Goal: Information Seeking & Learning: Learn about a topic

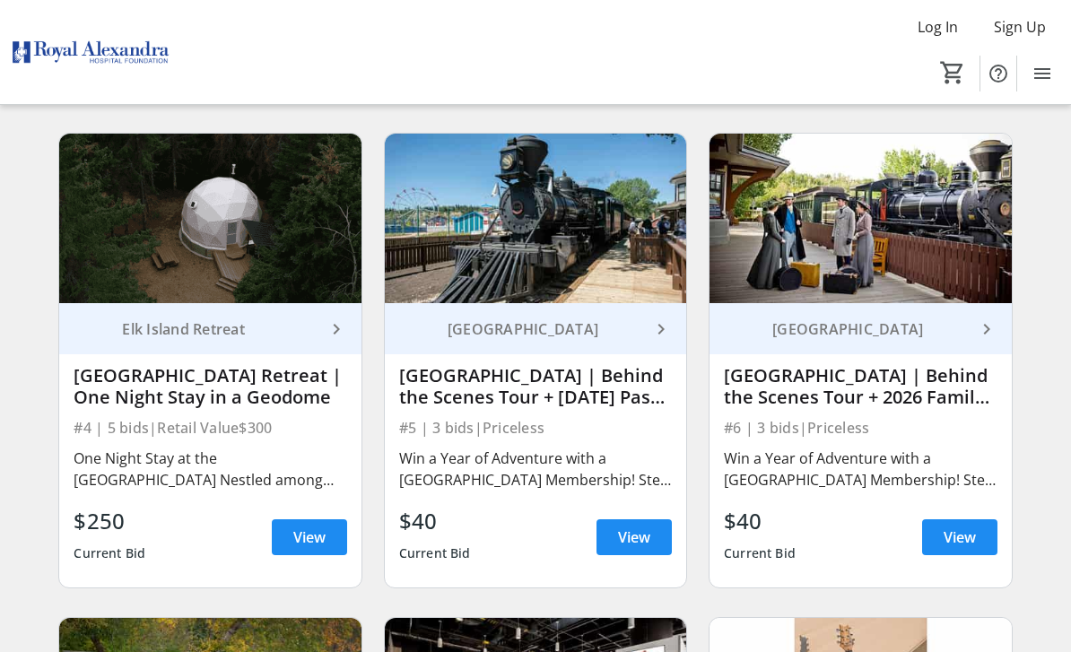
scroll to position [604, 0]
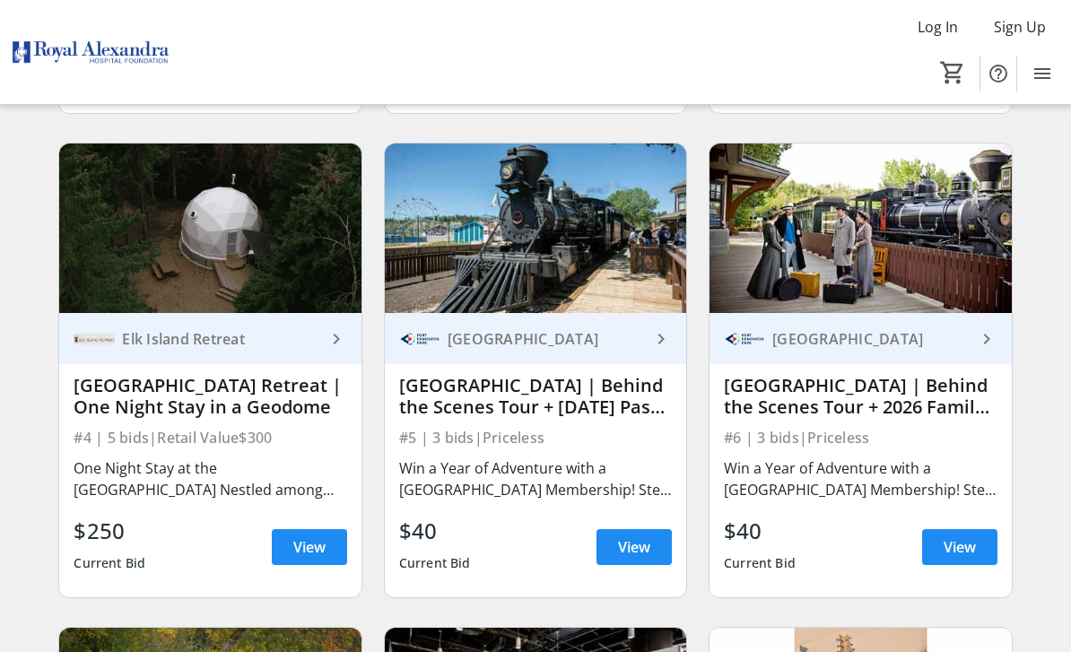
click at [300, 553] on span "View" at bounding box center [309, 547] width 32 height 22
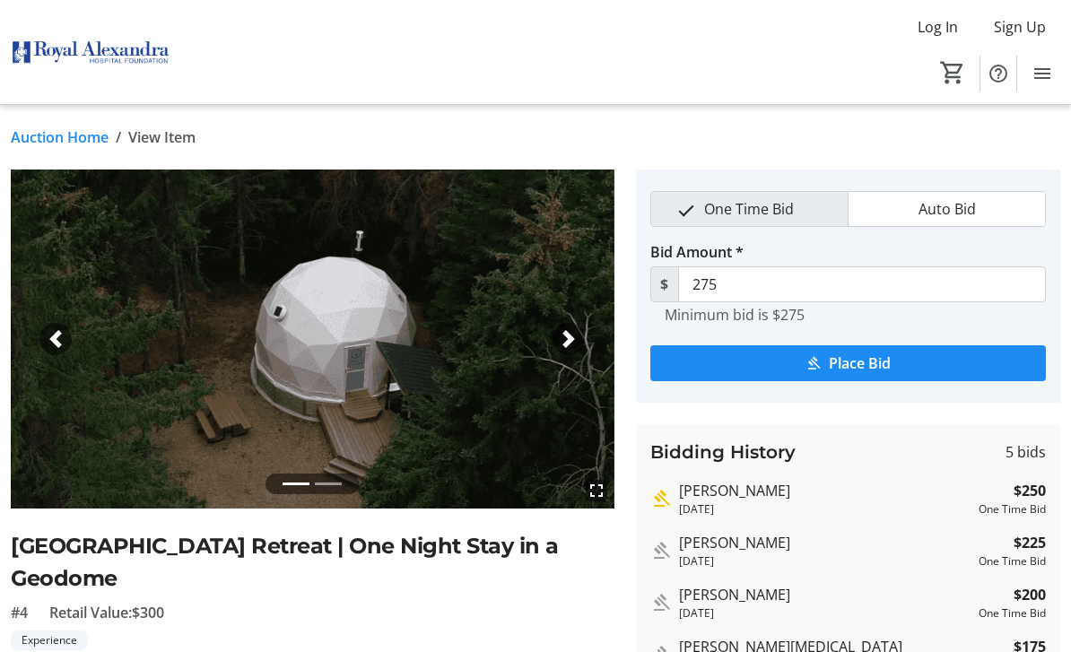
click at [575, 336] on span "button" at bounding box center [569, 339] width 18 height 18
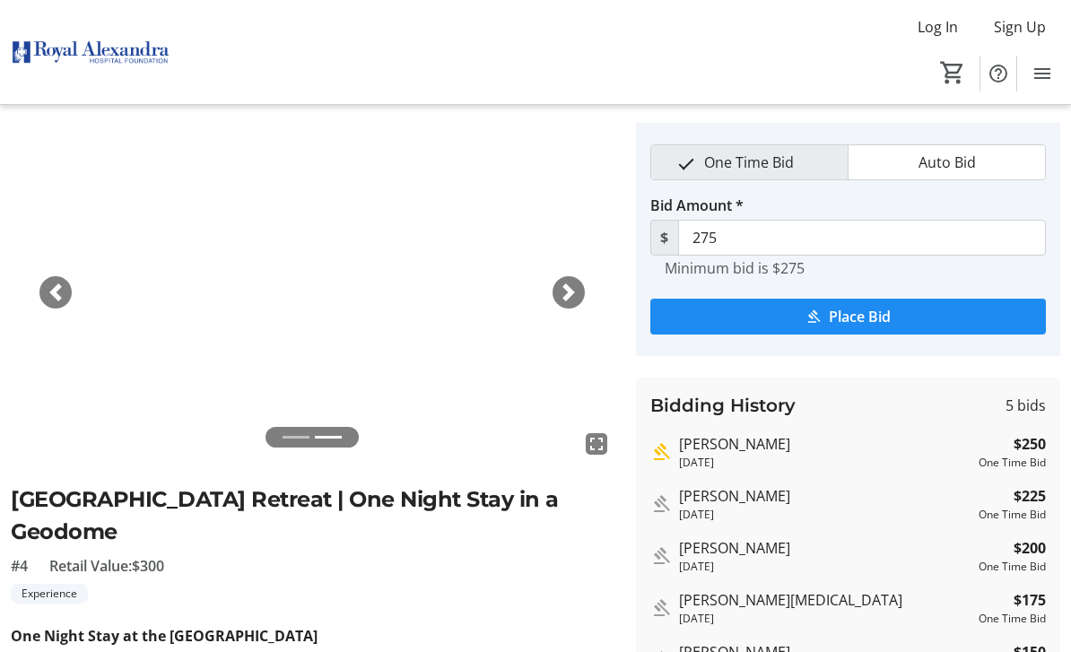
scroll to position [57, 0]
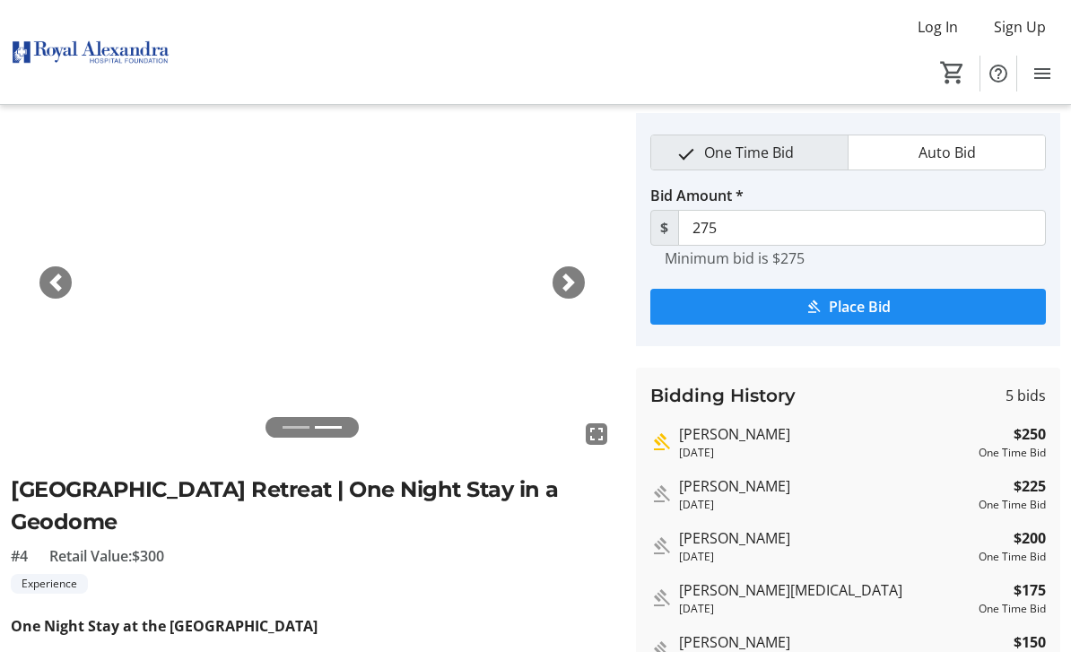
click at [64, 285] on span "button" at bounding box center [56, 283] width 18 height 18
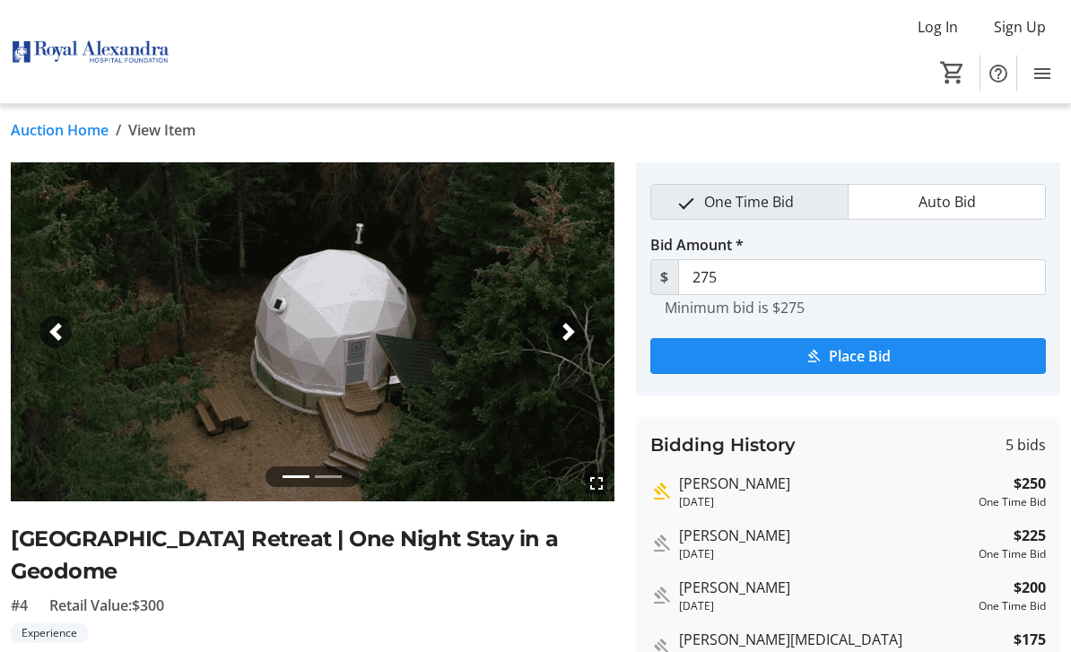
scroll to position [0, 0]
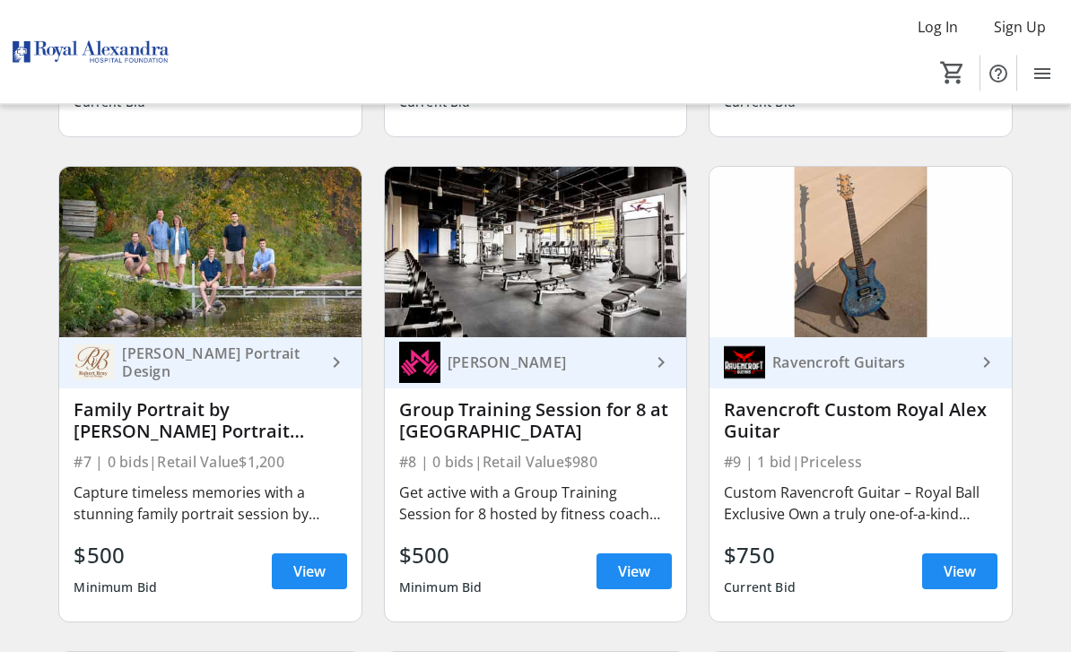
scroll to position [1065, 0]
click at [325, 571] on span "View" at bounding box center [309, 572] width 32 height 22
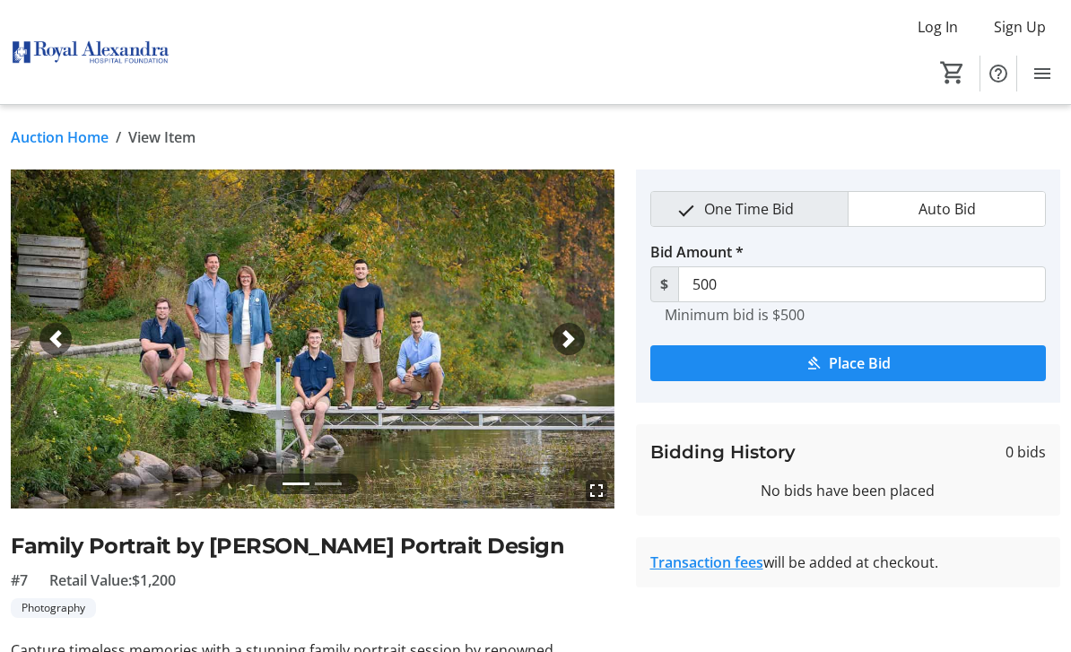
click at [564, 339] on span "button" at bounding box center [569, 339] width 18 height 18
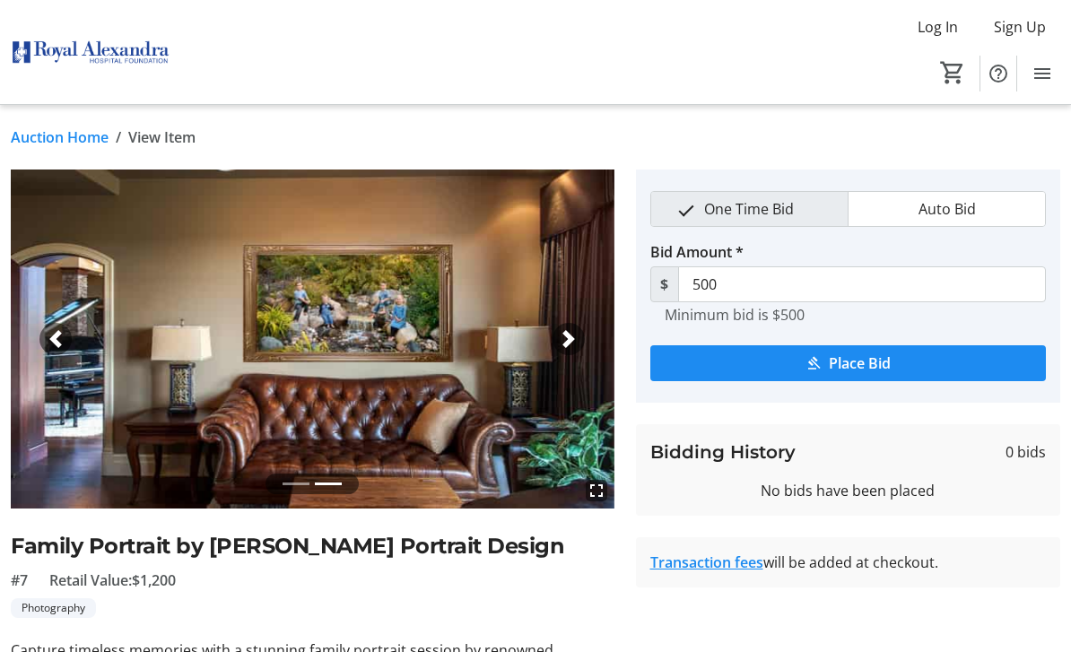
click at [570, 335] on span "button" at bounding box center [569, 339] width 18 height 18
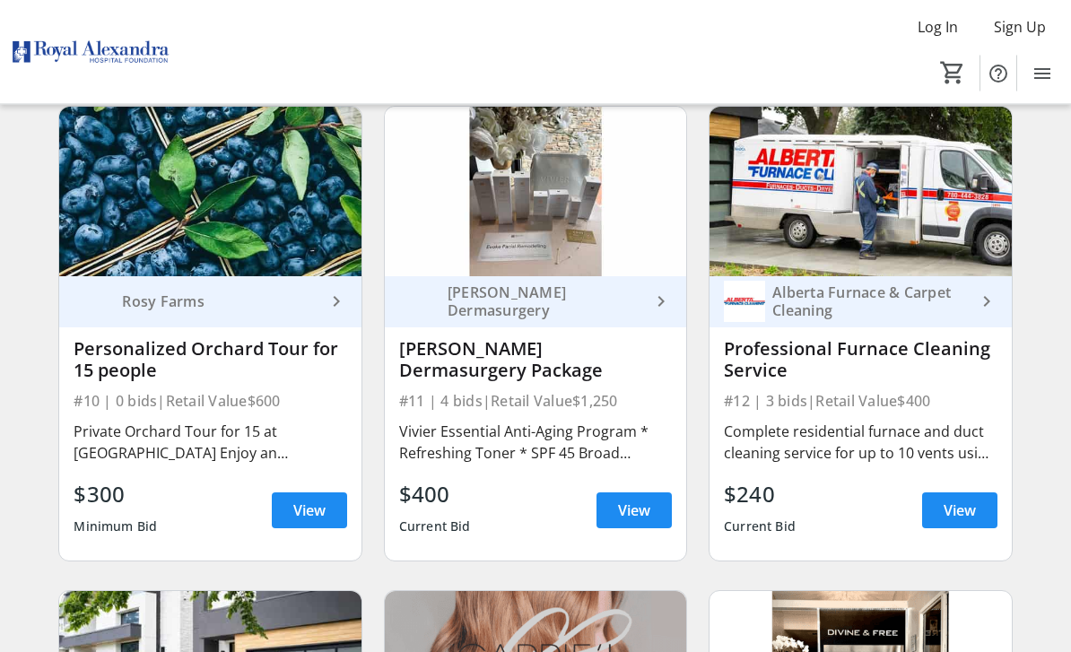
scroll to position [1611, 0]
click at [595, 355] on div "[PERSON_NAME] Dermasurgery Package" at bounding box center [535, 359] width 273 height 43
click at [639, 509] on span "View" at bounding box center [634, 511] width 32 height 22
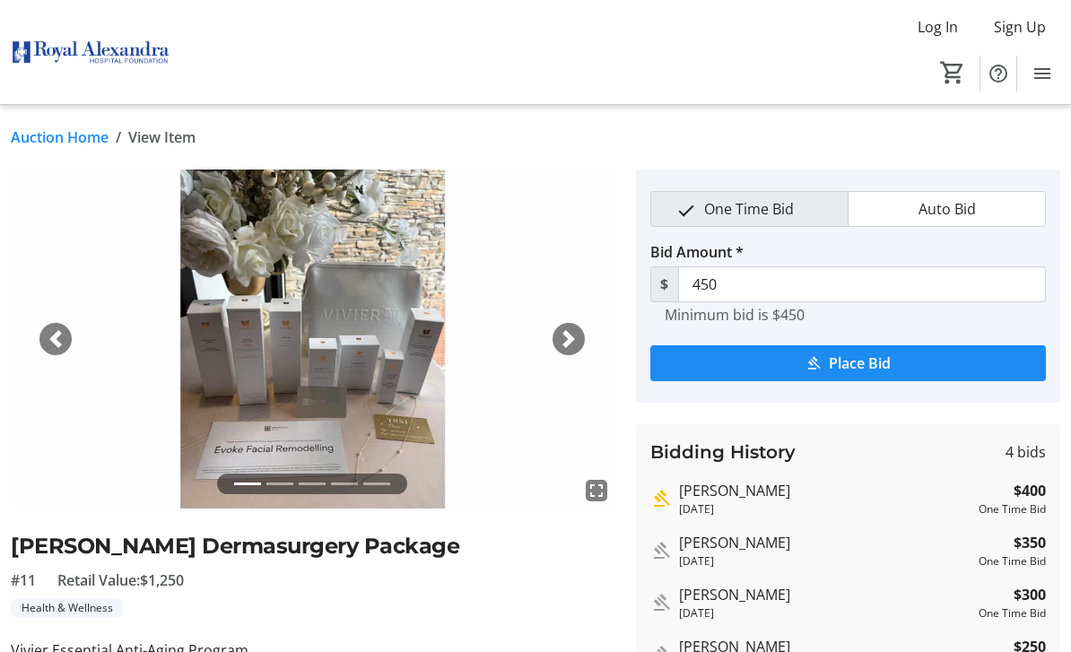
click at [587, 343] on img at bounding box center [313, 339] width 604 height 339
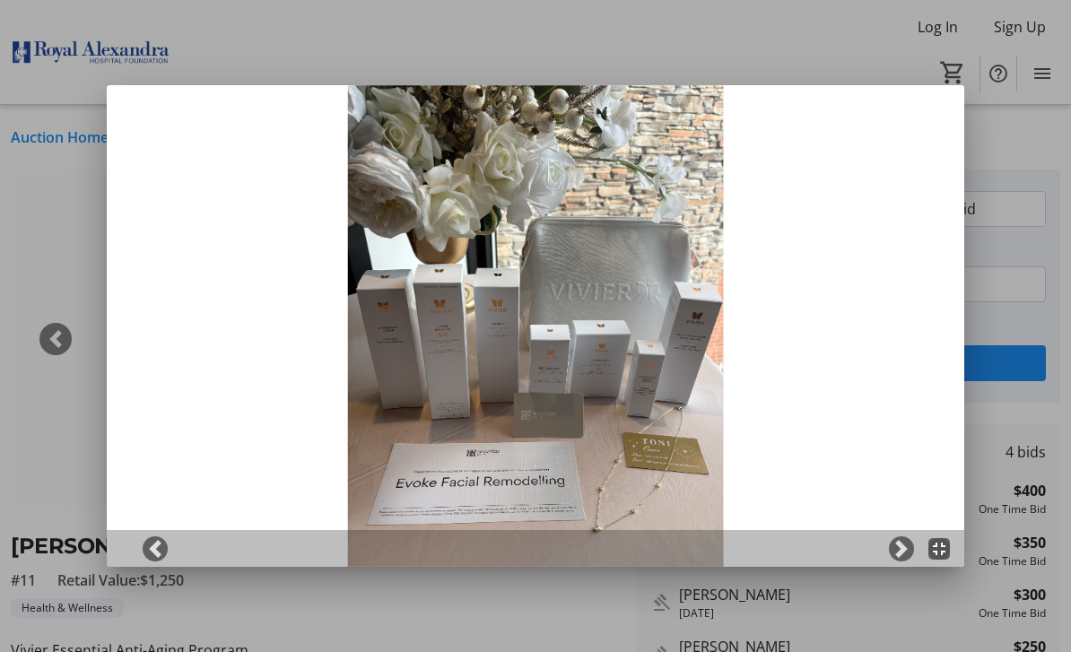
click at [563, 286] on img at bounding box center [535, 326] width 856 height 482
click at [59, 265] on div at bounding box center [535, 326] width 1071 height 652
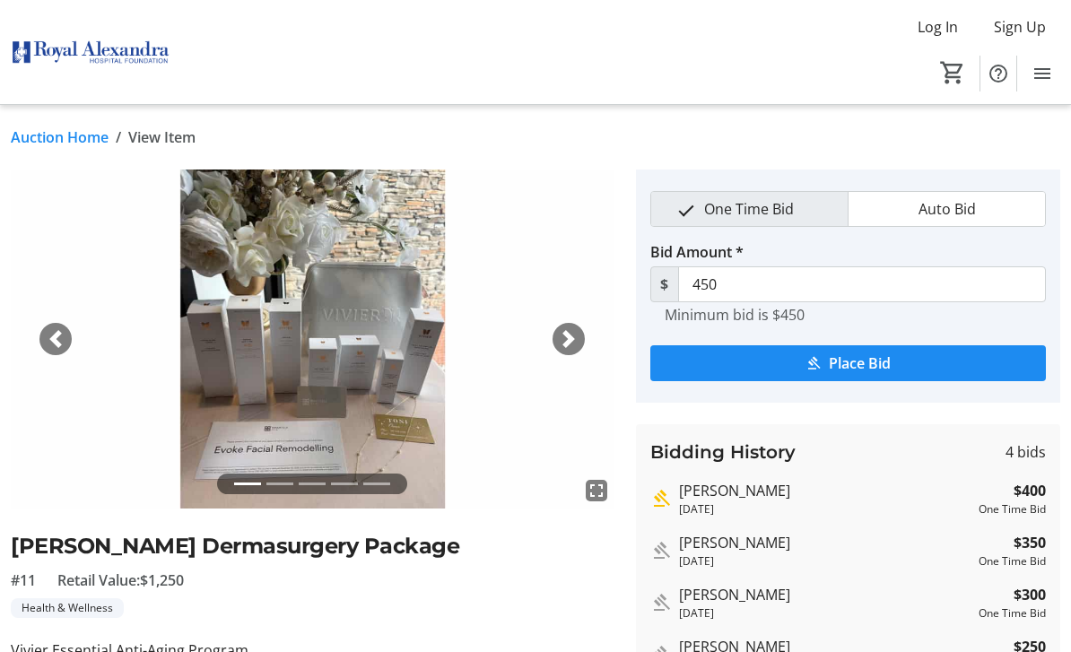
click at [565, 340] on span "button" at bounding box center [569, 339] width 18 height 18
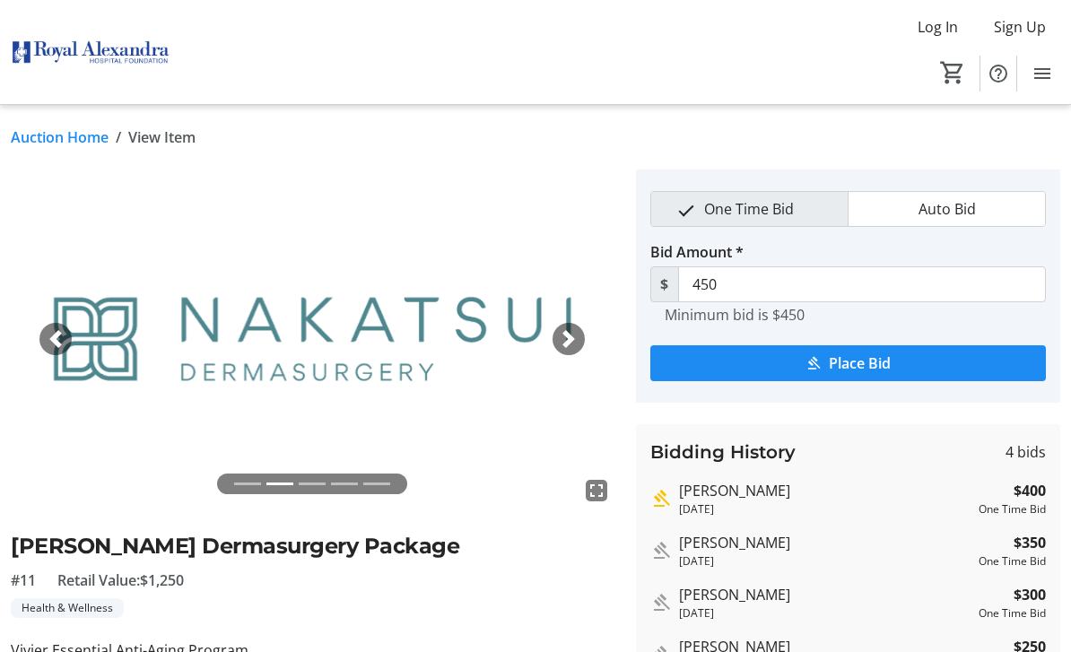
click at [578, 347] on div "Next" at bounding box center [568, 339] width 32 height 32
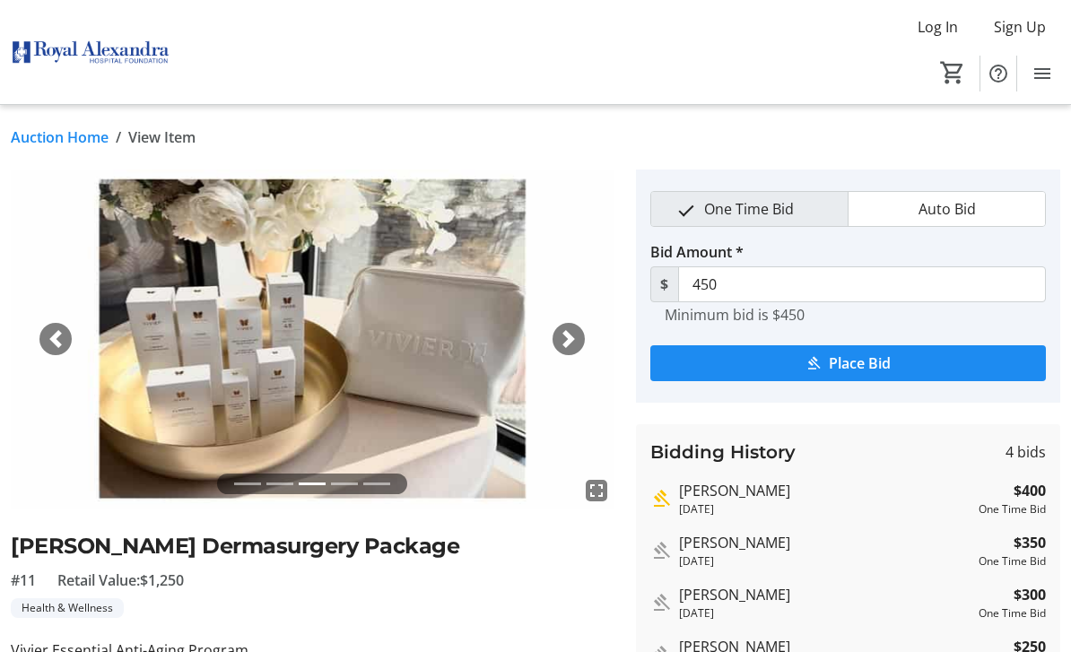
click at [569, 342] on span "button" at bounding box center [569, 339] width 18 height 18
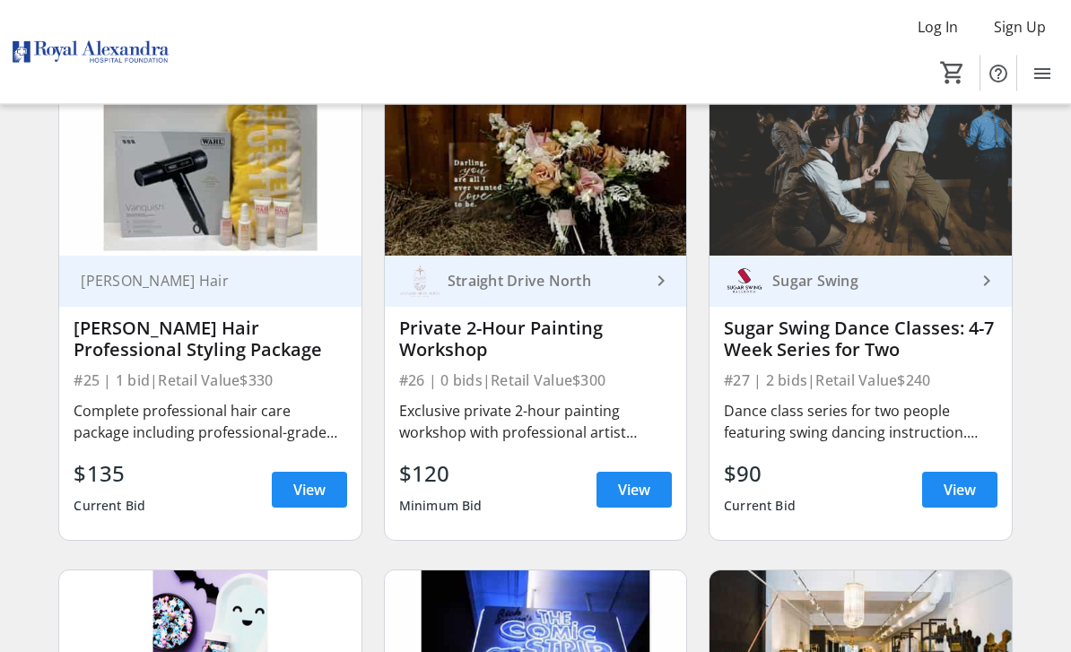
scroll to position [4057, 0]
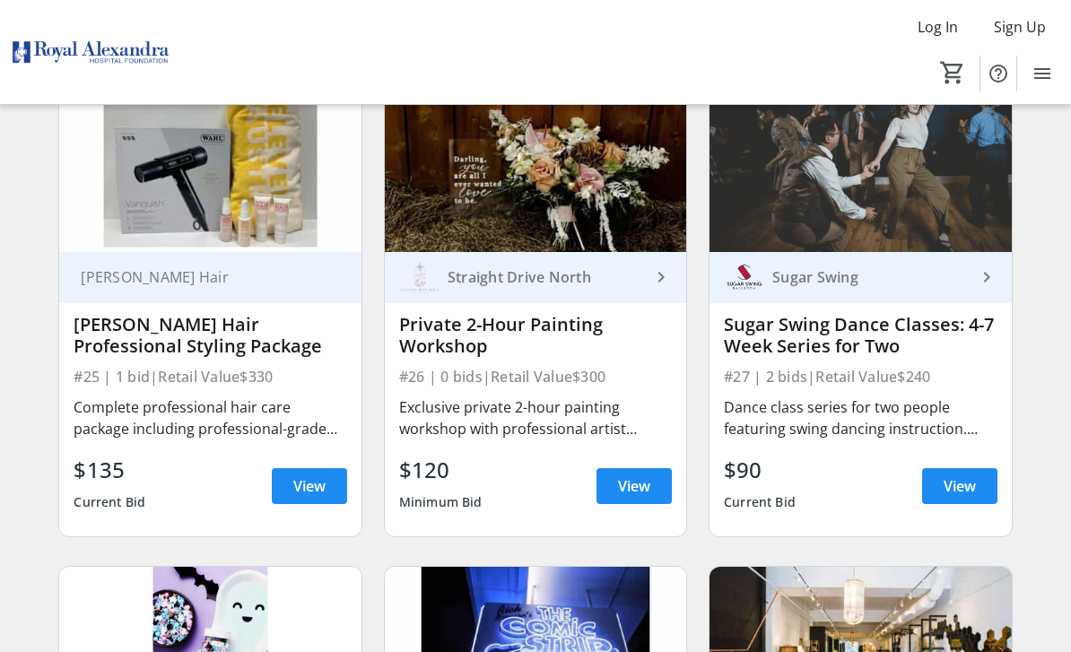
click at [948, 496] on span "View" at bounding box center [959, 486] width 32 height 22
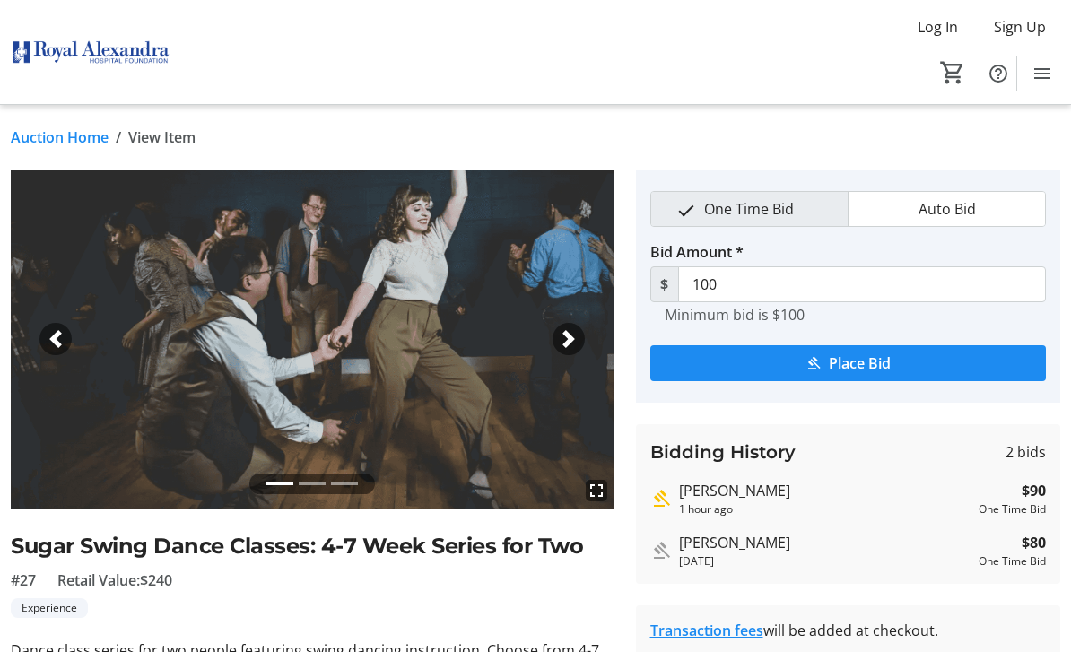
click at [552, 324] on img at bounding box center [313, 339] width 604 height 339
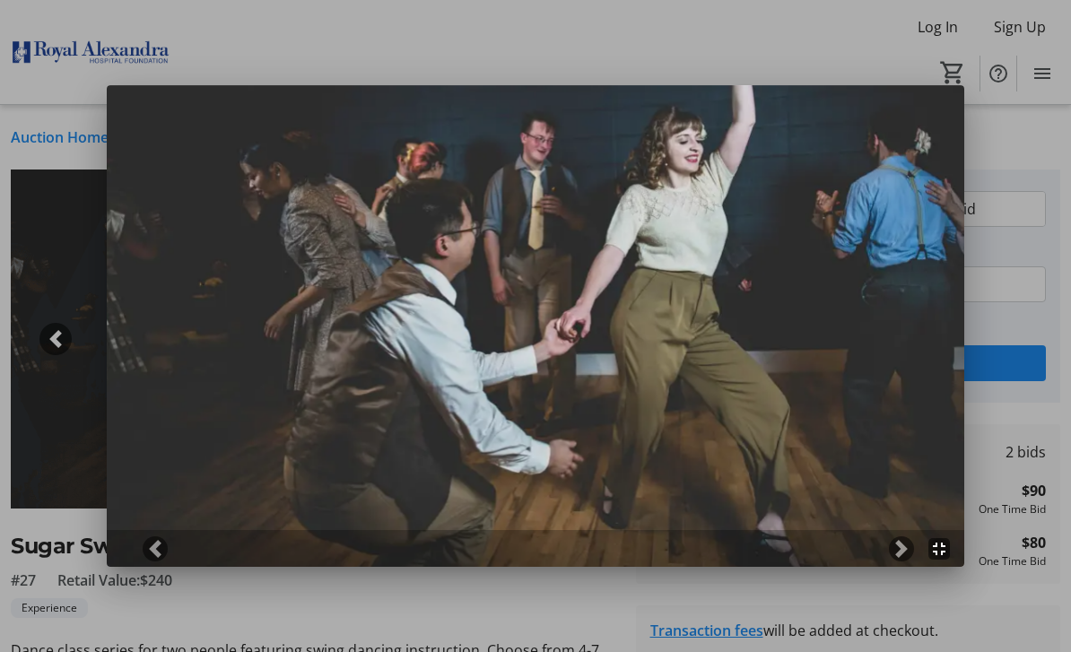
click at [57, 277] on div at bounding box center [535, 326] width 1071 height 652
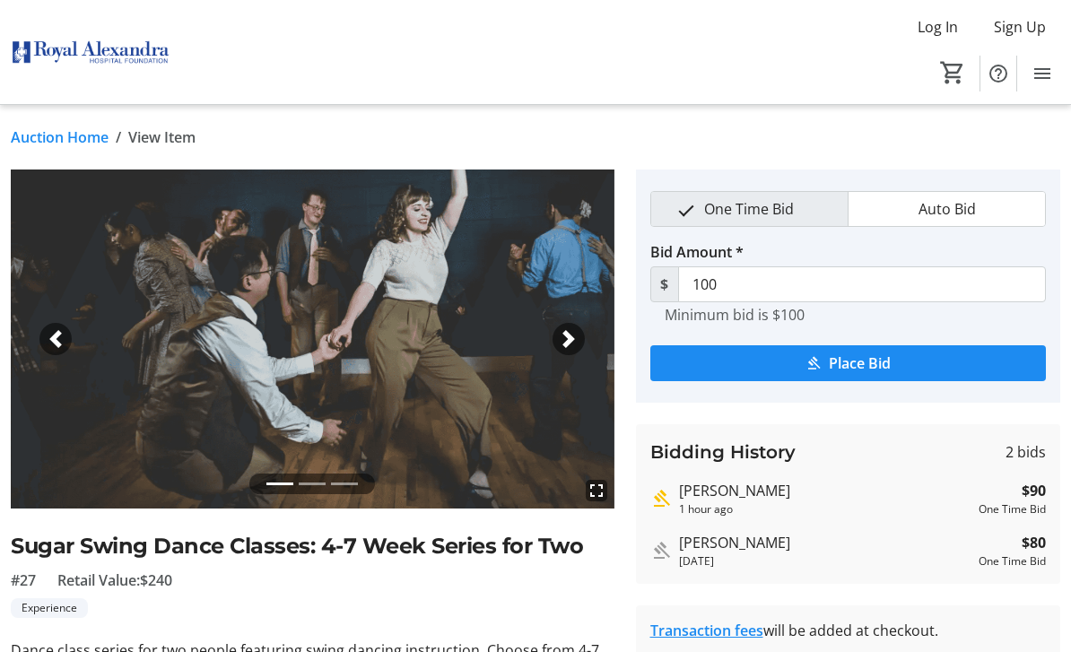
click at [575, 347] on span "button" at bounding box center [569, 339] width 18 height 18
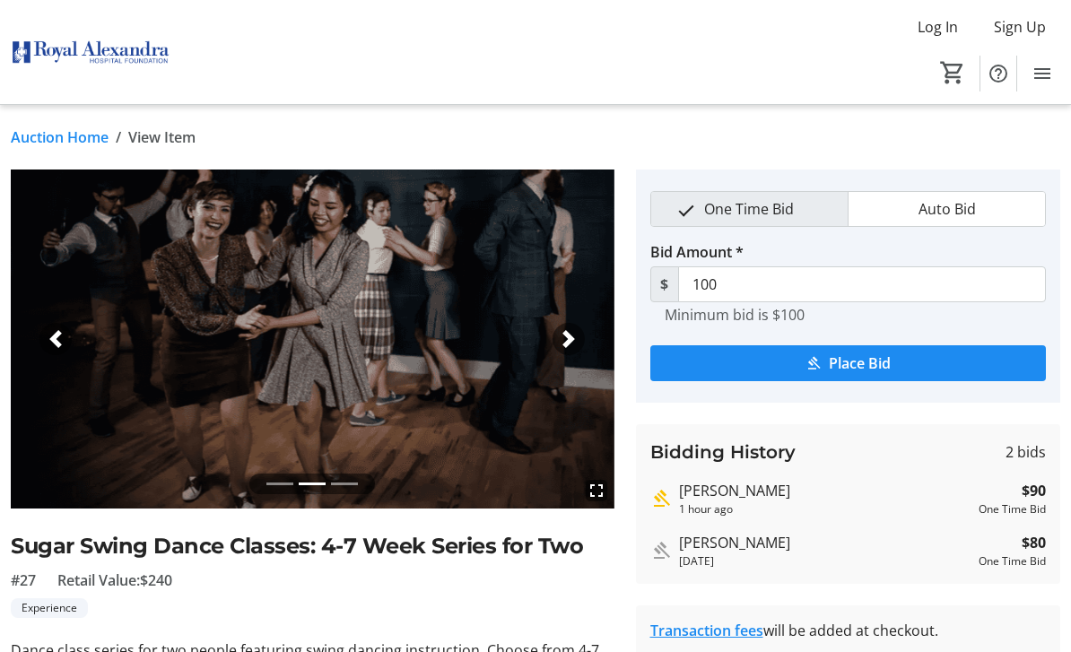
click at [569, 342] on span "button" at bounding box center [569, 339] width 18 height 18
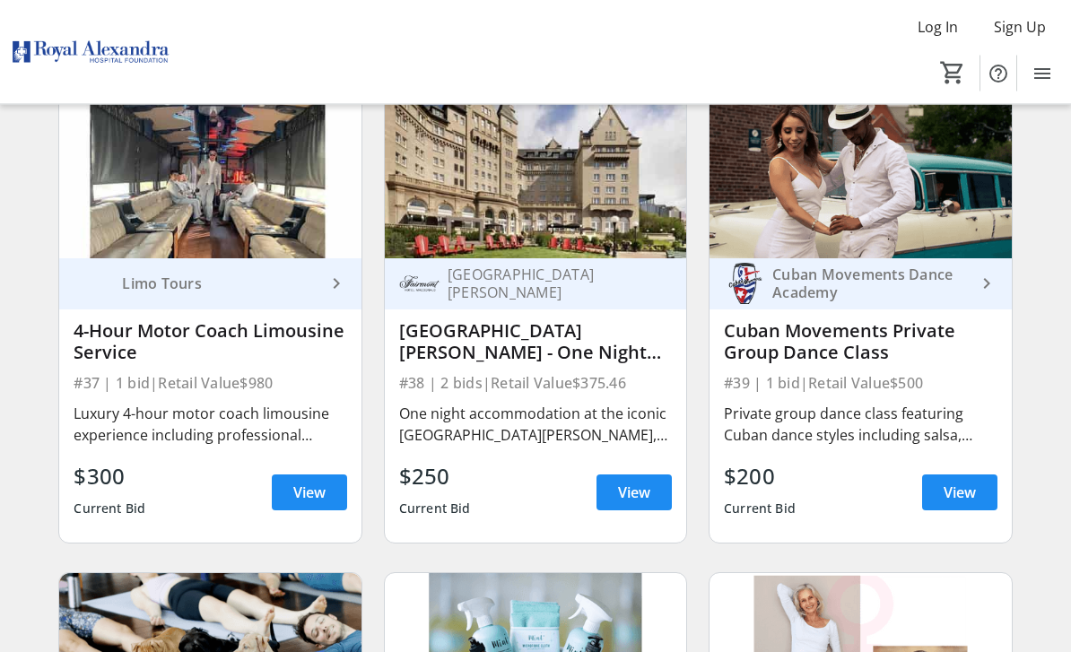
scroll to position [5995, 0]
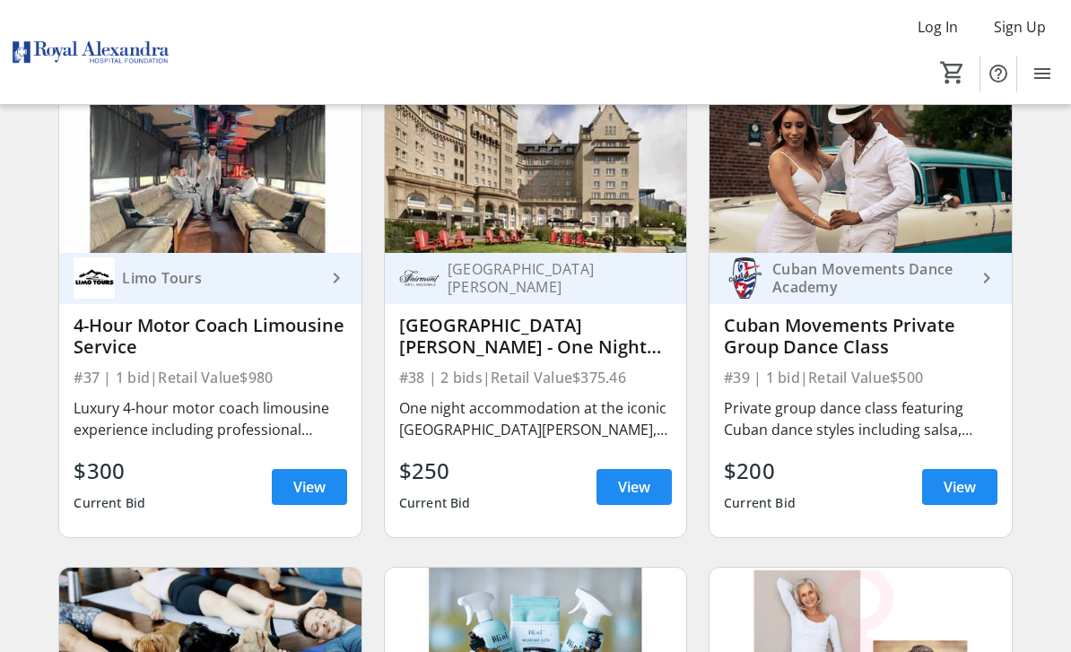
click at [852, 343] on div "Cuban Movements Private Group Dance Class" at bounding box center [860, 336] width 273 height 43
click at [943, 491] on span "View" at bounding box center [959, 487] width 32 height 22
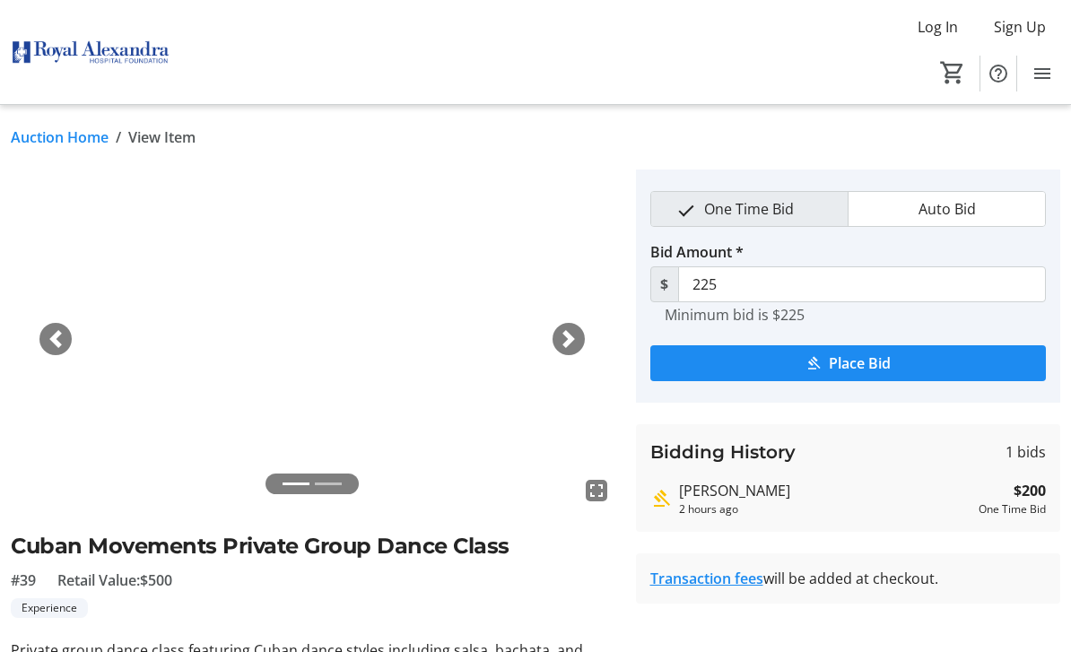
click at [569, 345] on span "button" at bounding box center [569, 339] width 18 height 18
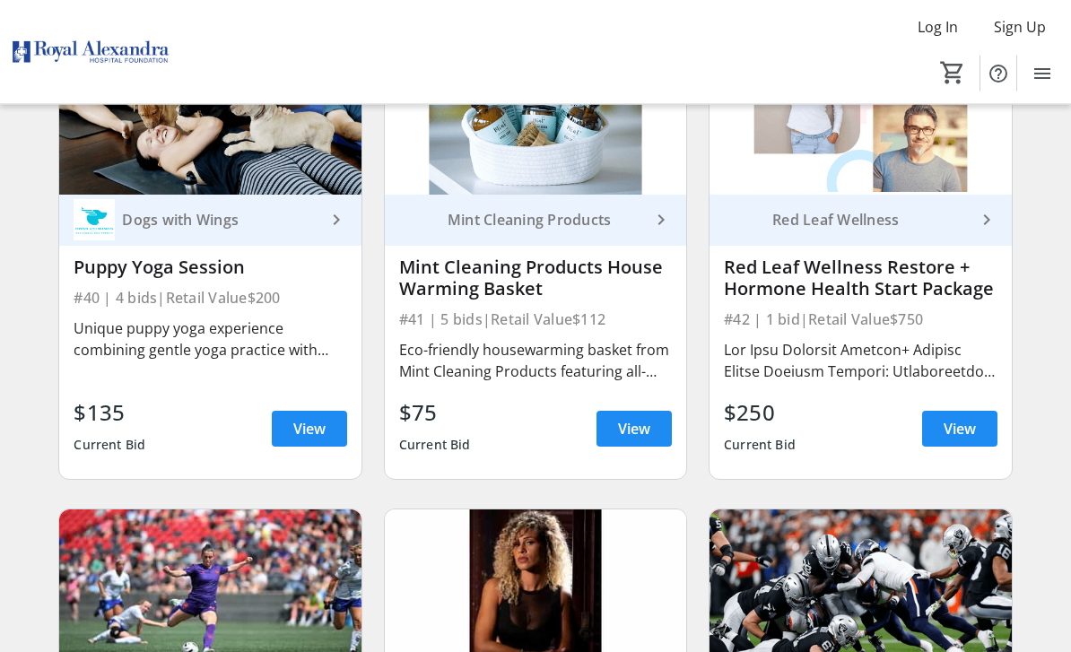
scroll to position [6537, 0]
click at [970, 433] on span "View" at bounding box center [959, 429] width 32 height 22
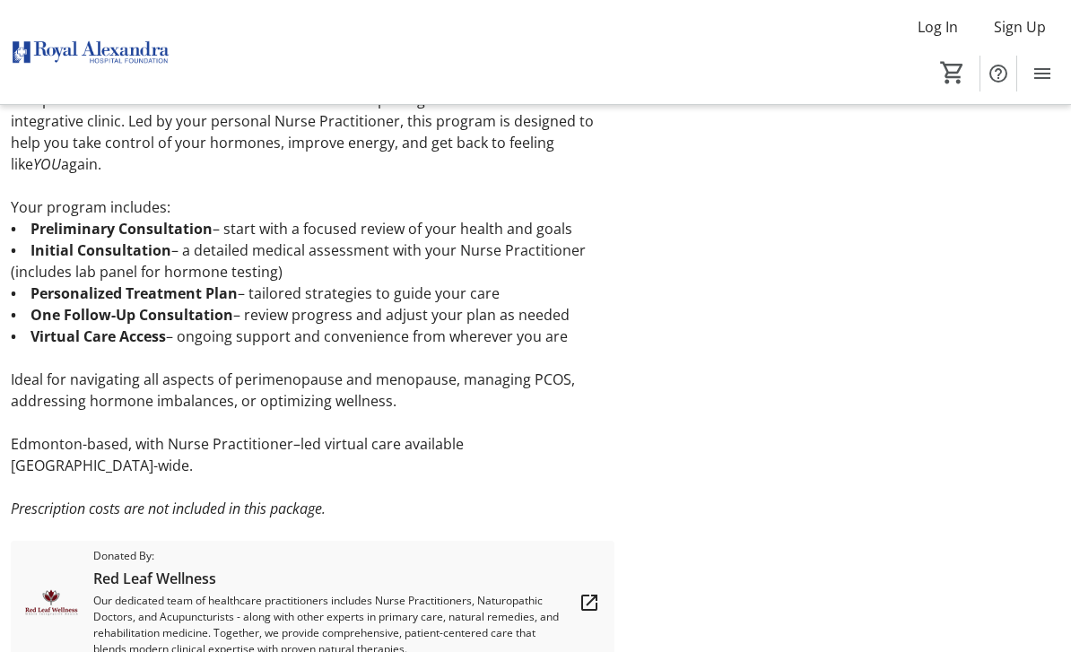
scroll to position [607, 0]
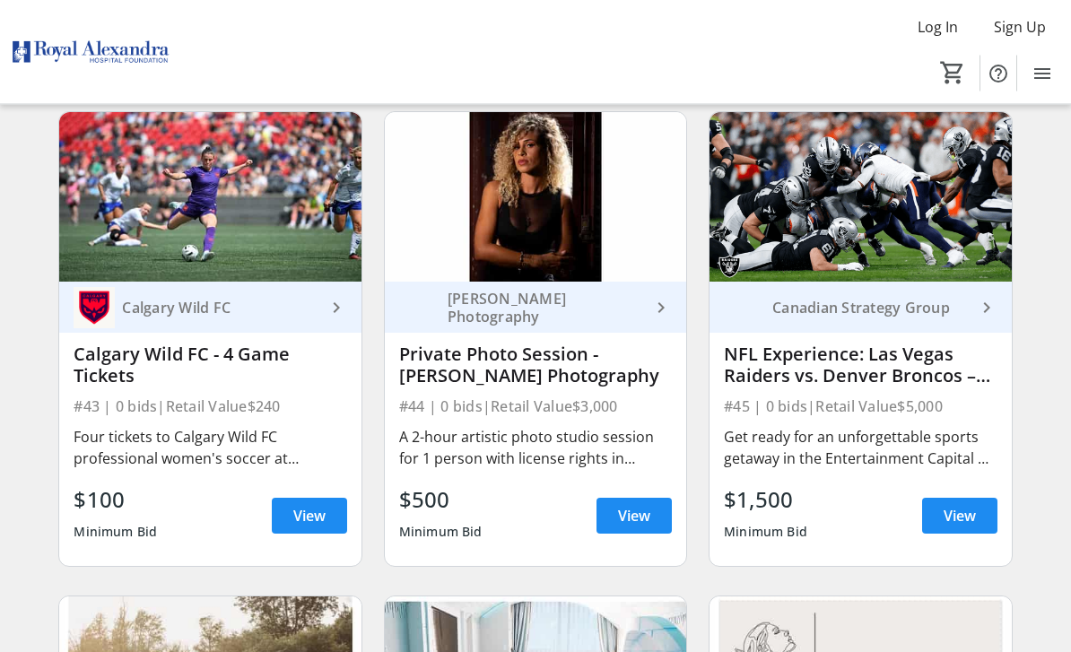
scroll to position [6934, 0]
click at [618, 509] on span "View" at bounding box center [634, 516] width 32 height 22
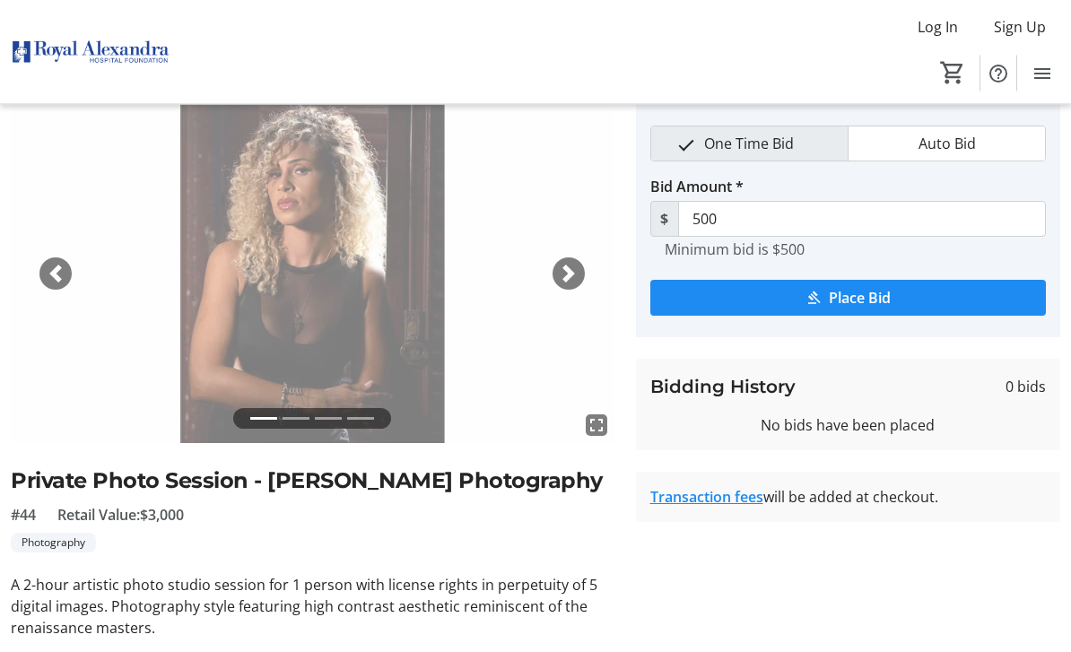
scroll to position [152, 0]
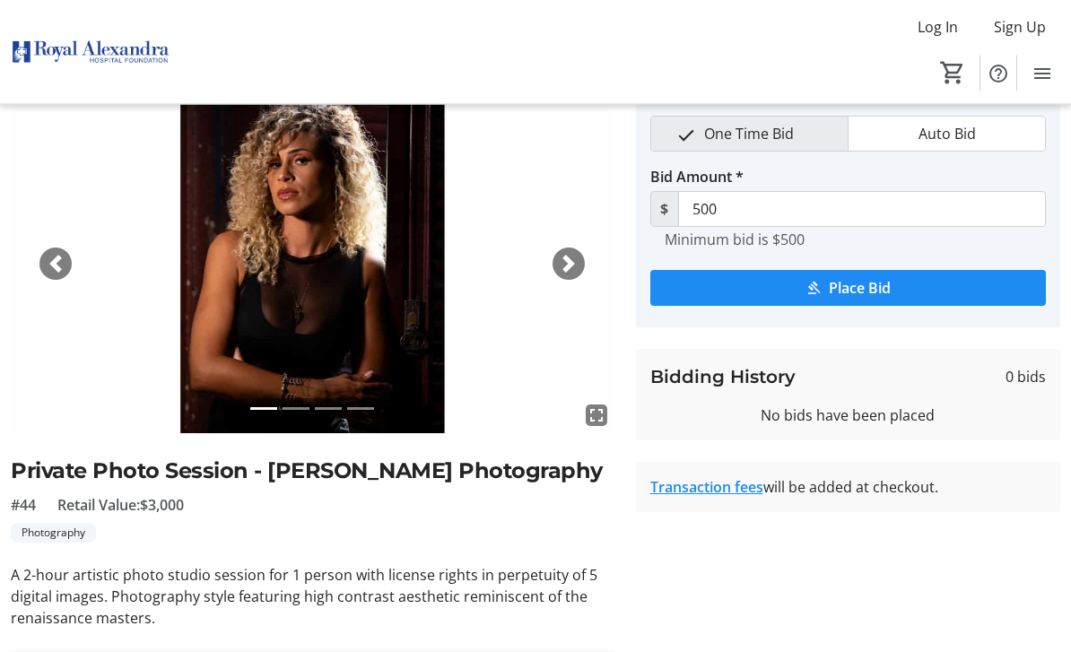
click at [552, 258] on div "Next" at bounding box center [568, 264] width 32 height 32
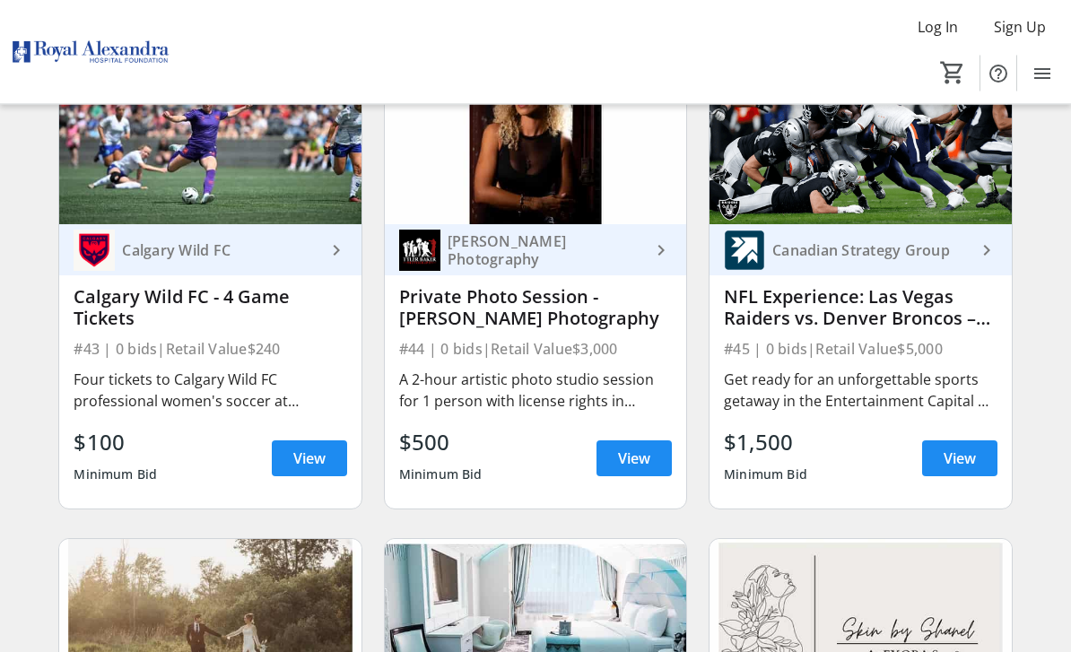
scroll to position [6997, 0]
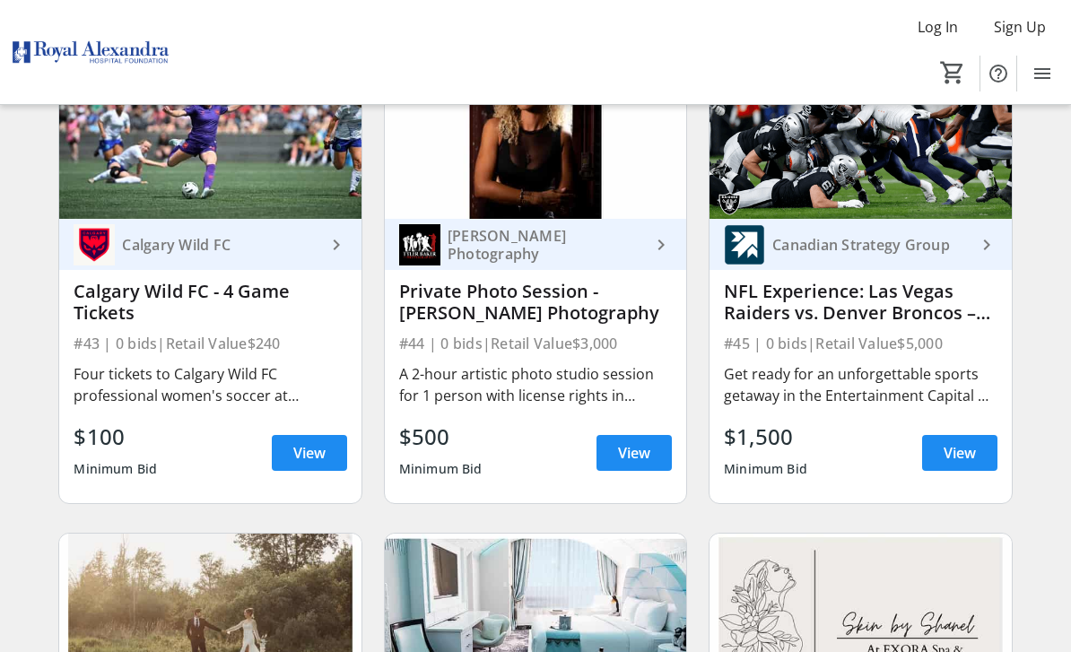
click at [956, 447] on span "View" at bounding box center [959, 453] width 32 height 22
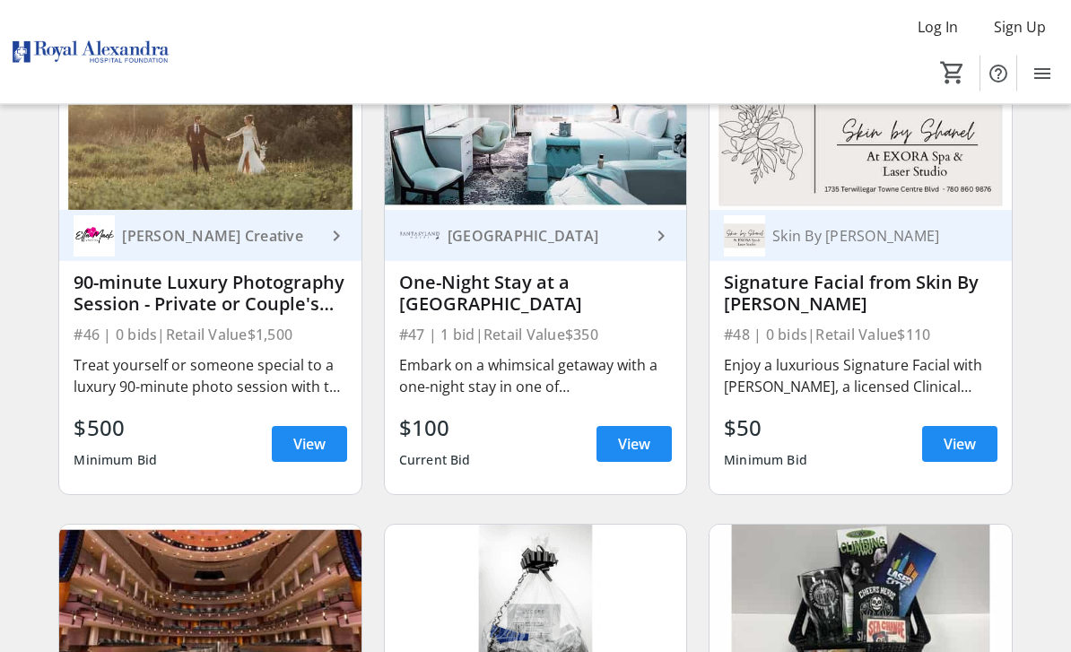
scroll to position [7470, 0]
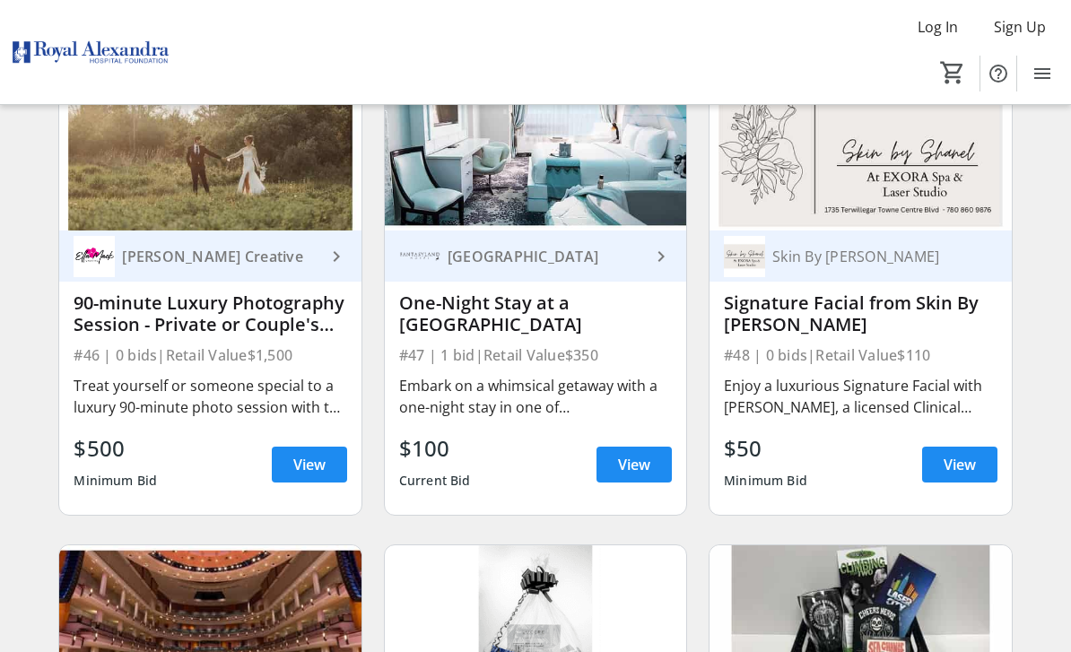
click at [308, 470] on span "View" at bounding box center [309, 465] width 32 height 22
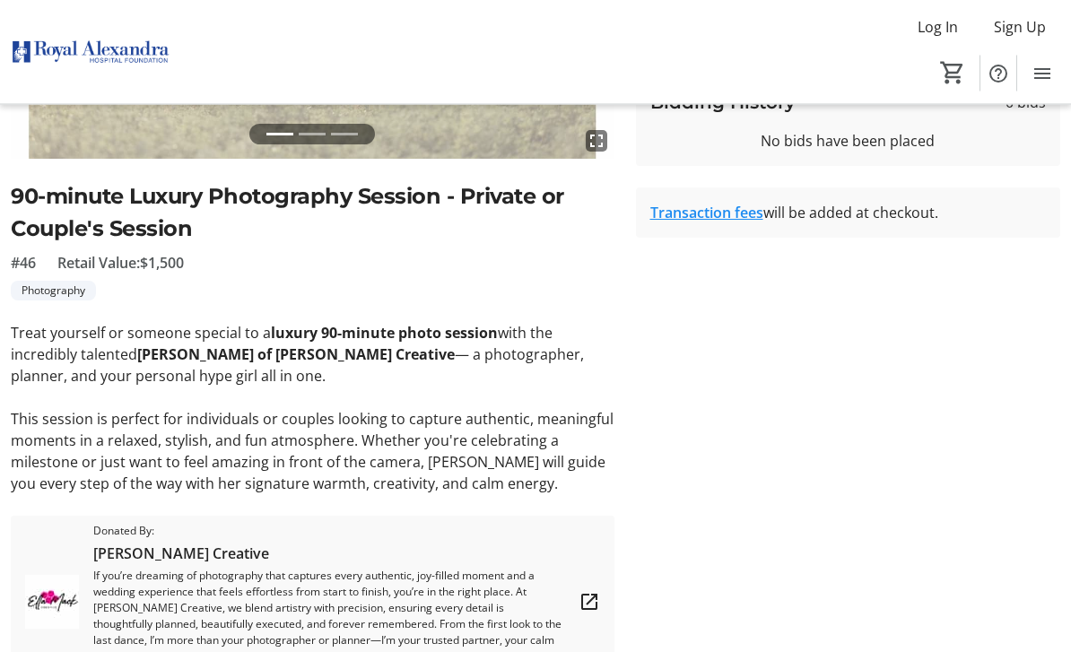
scroll to position [395, 0]
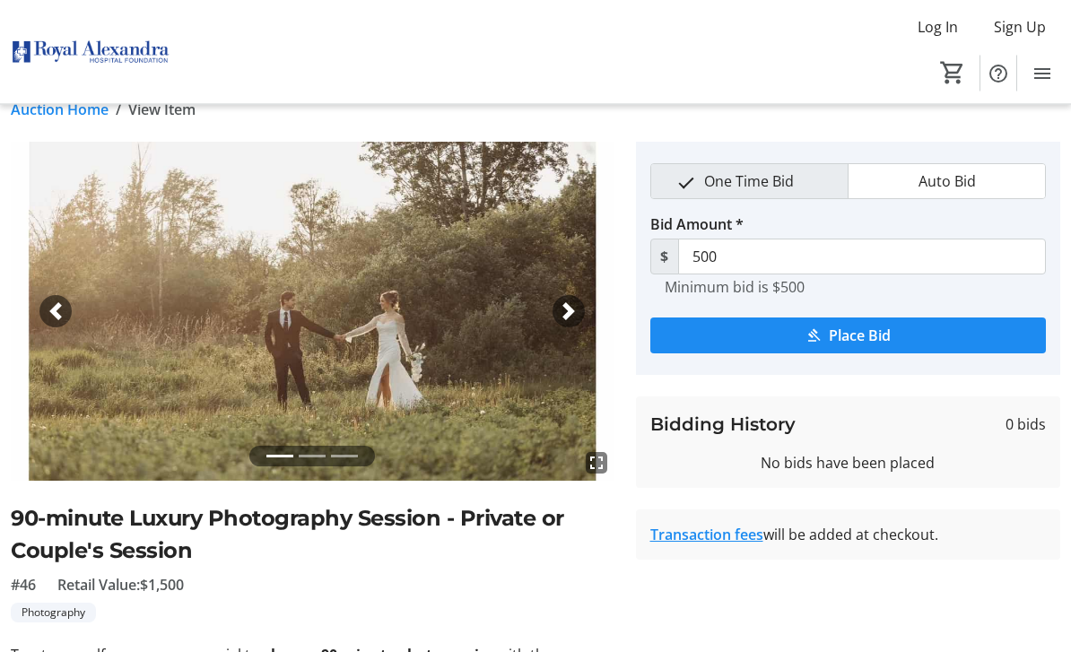
click at [570, 318] on span "button" at bounding box center [569, 312] width 18 height 18
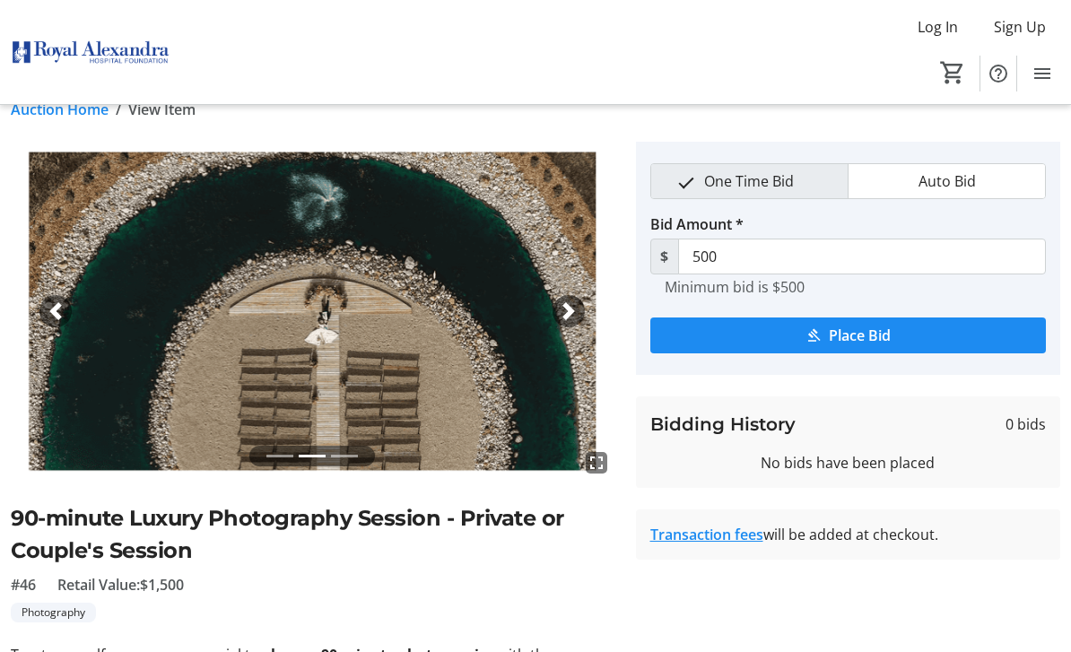
click at [569, 328] on img at bounding box center [313, 311] width 604 height 339
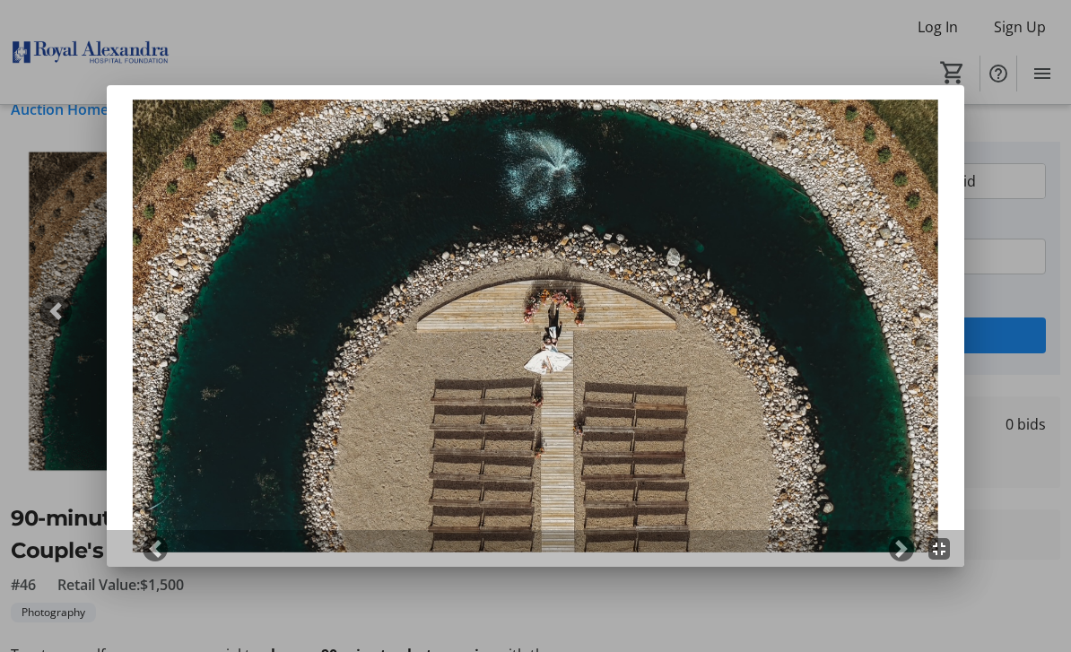
scroll to position [0, 0]
click at [91, 299] on div at bounding box center [535, 326] width 1071 height 652
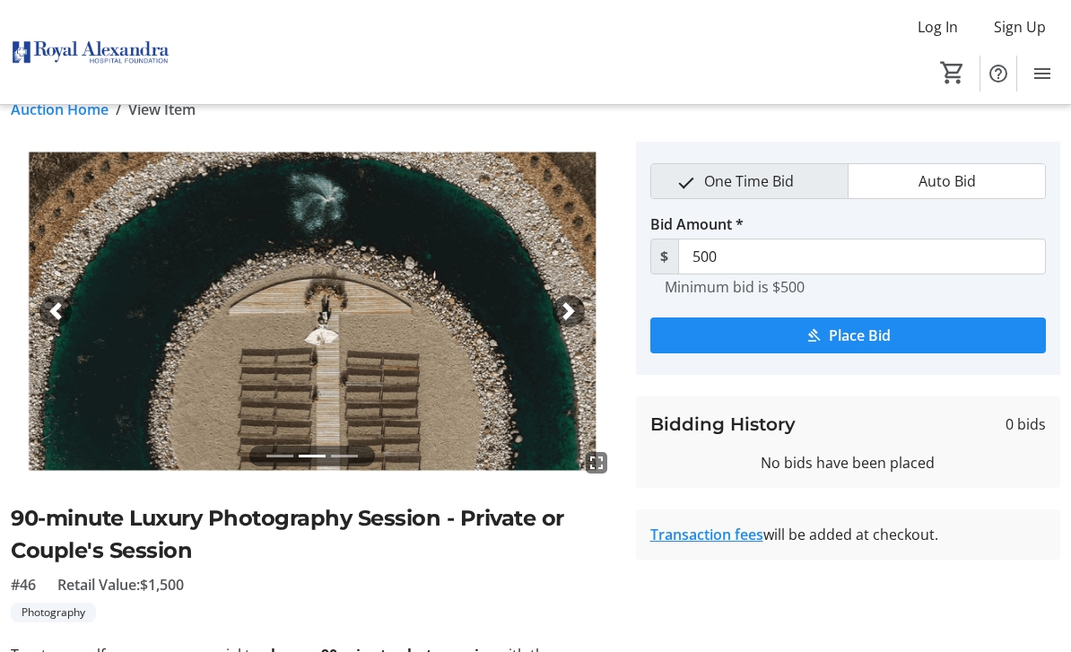
click at [566, 319] on span "button" at bounding box center [569, 311] width 18 height 18
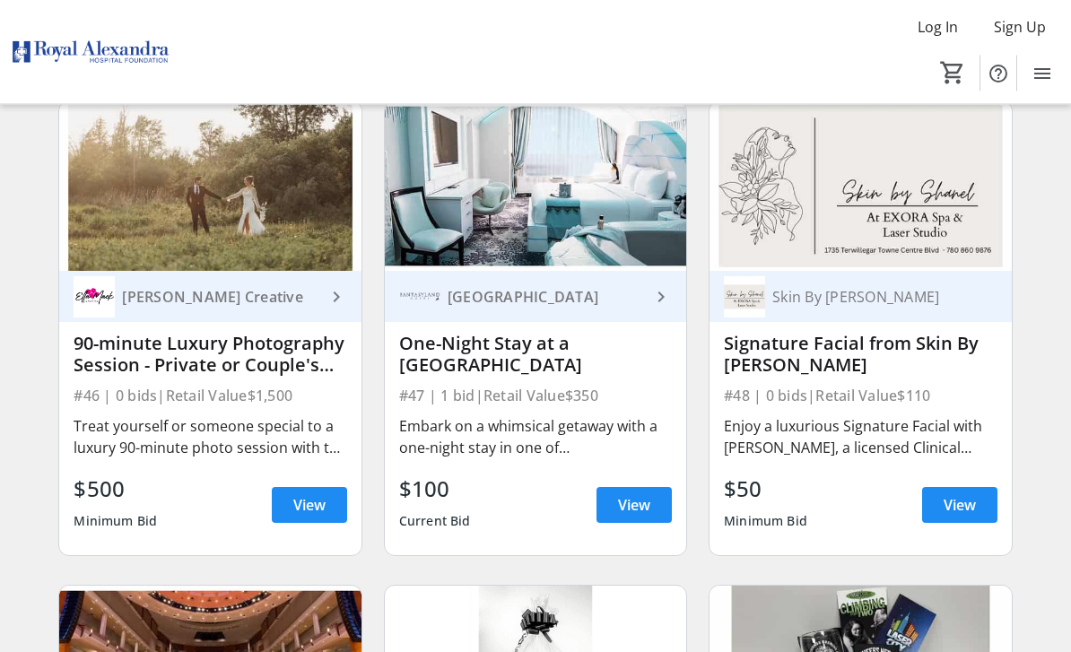
scroll to position [7421, 0]
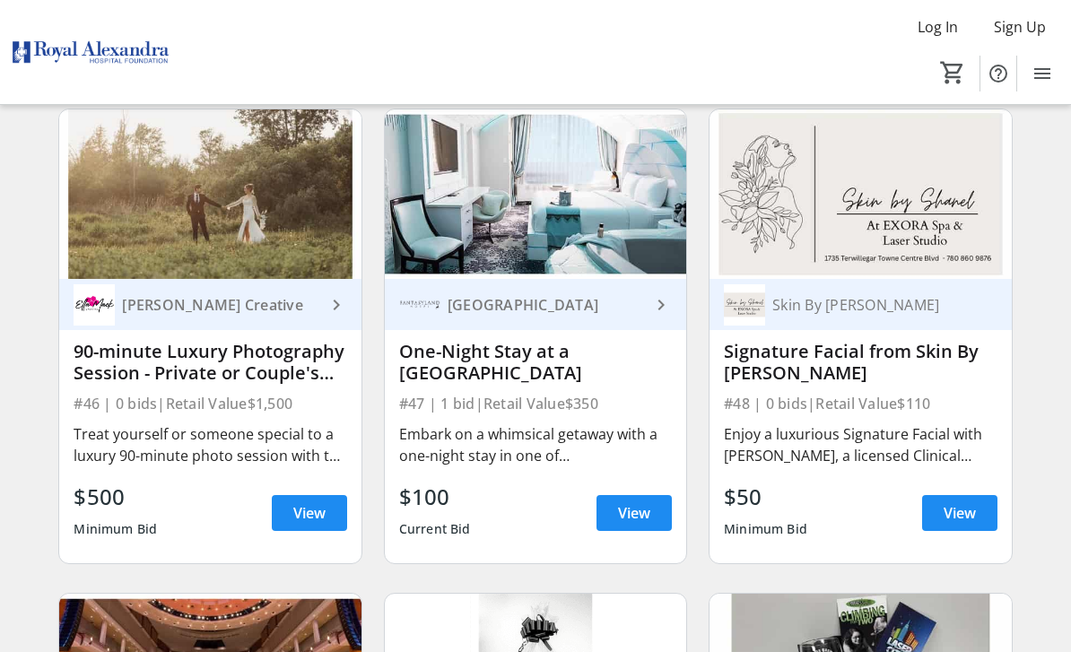
click at [634, 511] on span "View" at bounding box center [634, 513] width 32 height 22
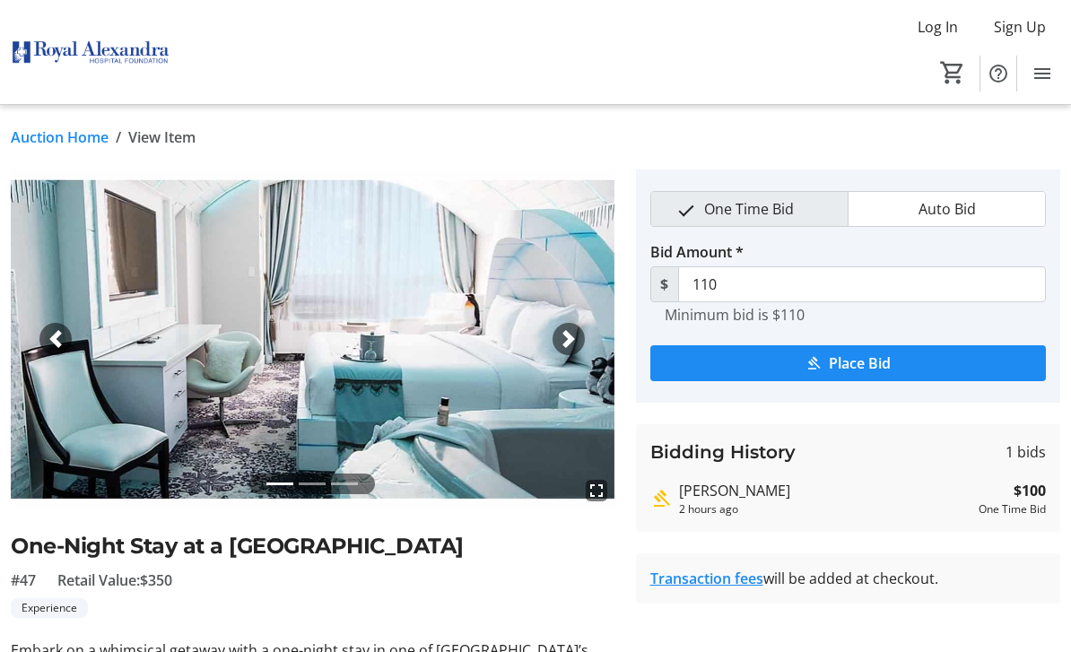
click at [569, 339] on span "button" at bounding box center [569, 339] width 18 height 18
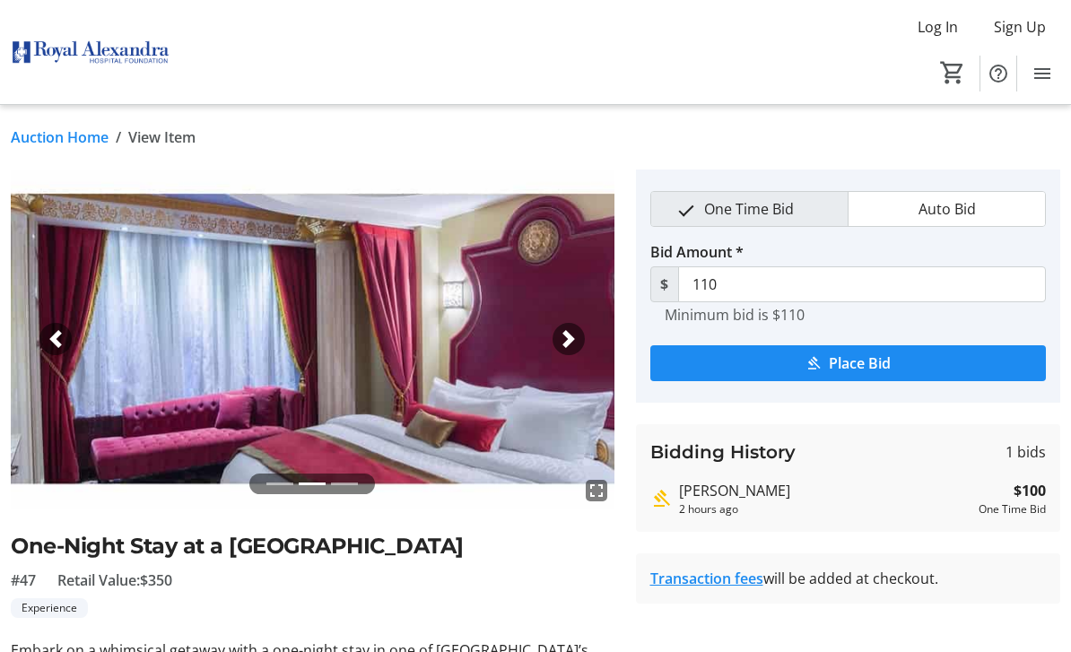
click at [561, 337] on span "button" at bounding box center [569, 339] width 18 height 18
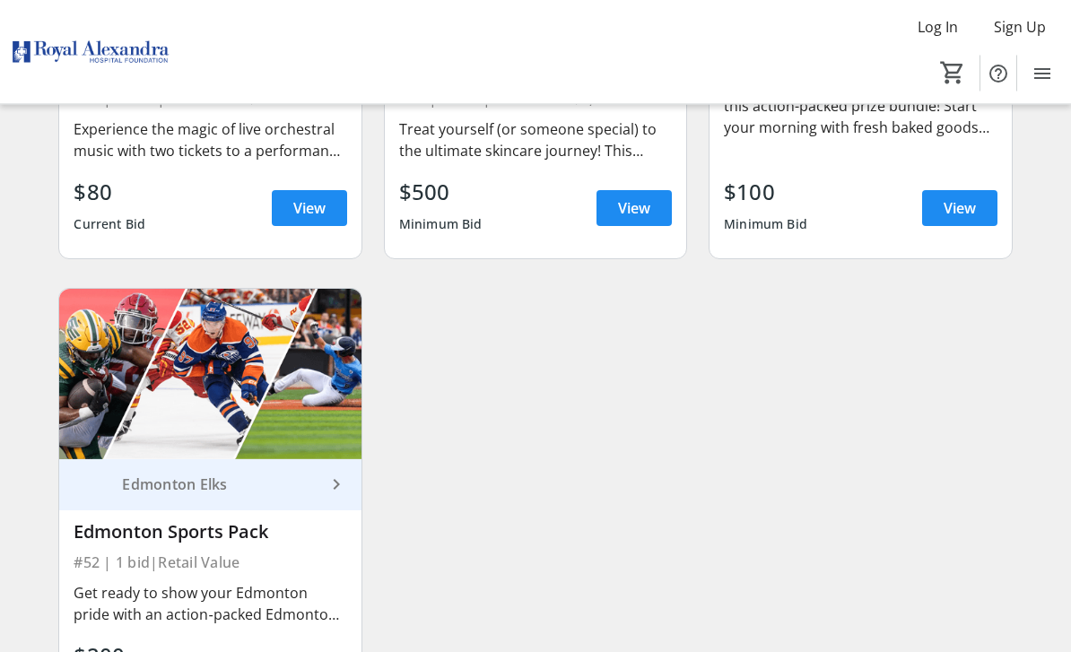
scroll to position [8278, 0]
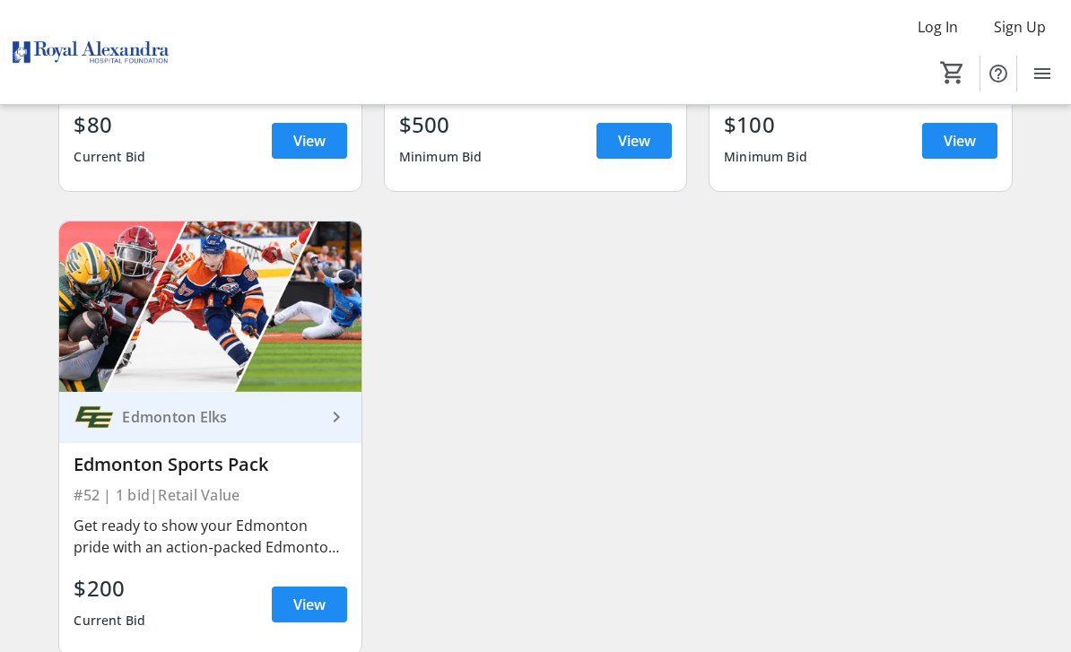
click at [303, 607] on span "View" at bounding box center [309, 605] width 32 height 22
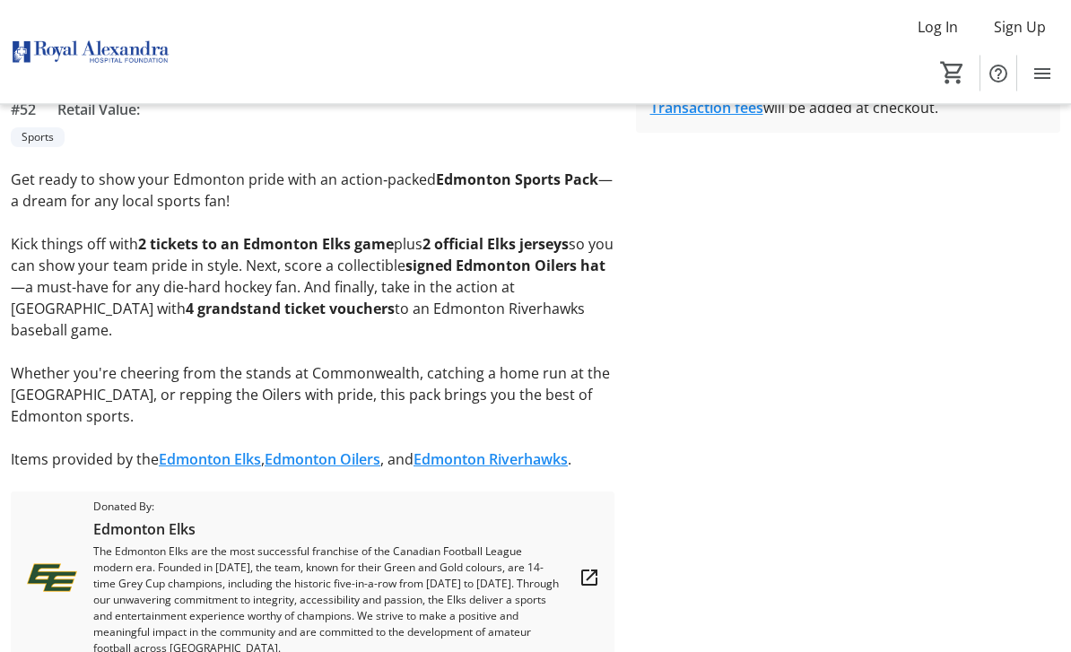
scroll to position [471, 0]
